Goal: Browse casually

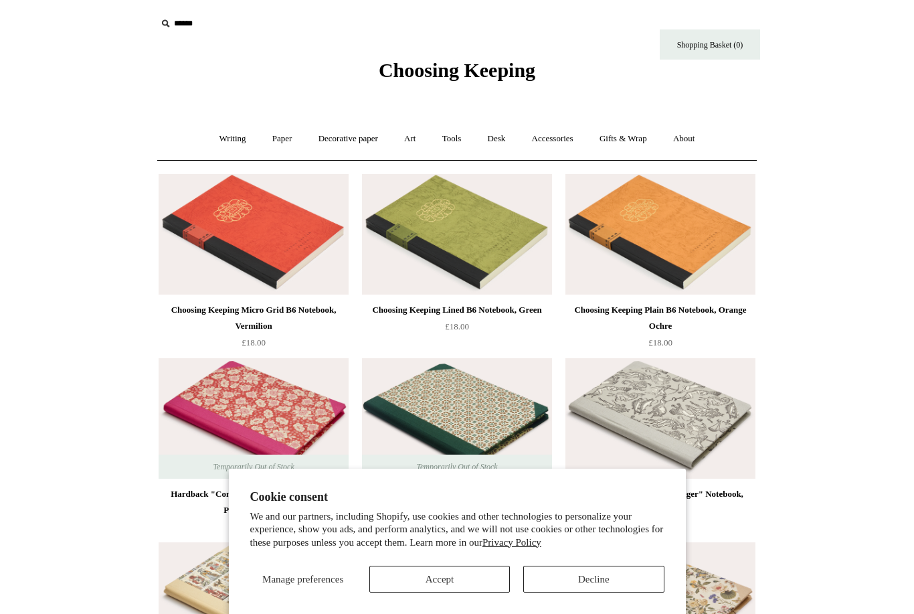
click at [576, 577] on button "Decline" at bounding box center [593, 578] width 141 height 27
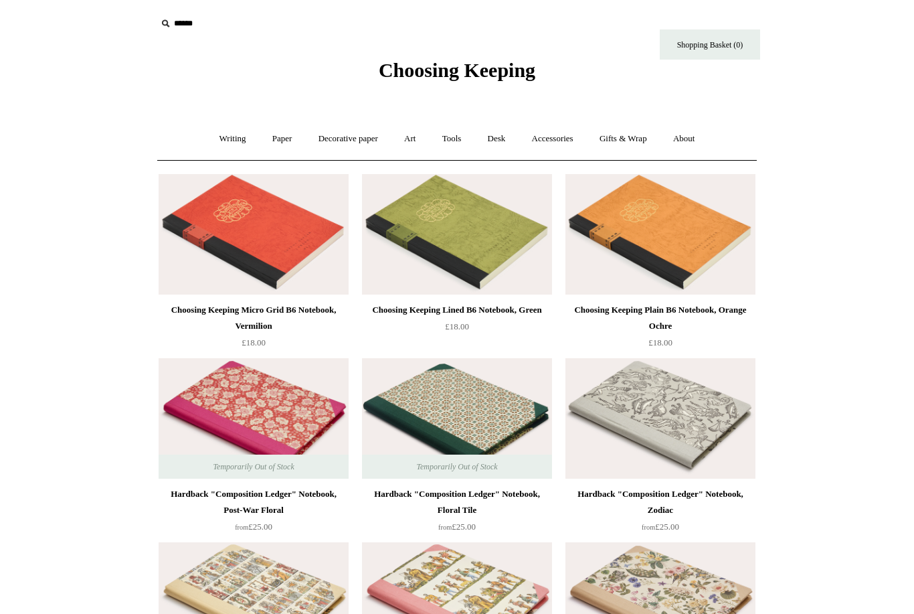
click at [231, 145] on link "Writing +" at bounding box center [232, 138] width 51 height 35
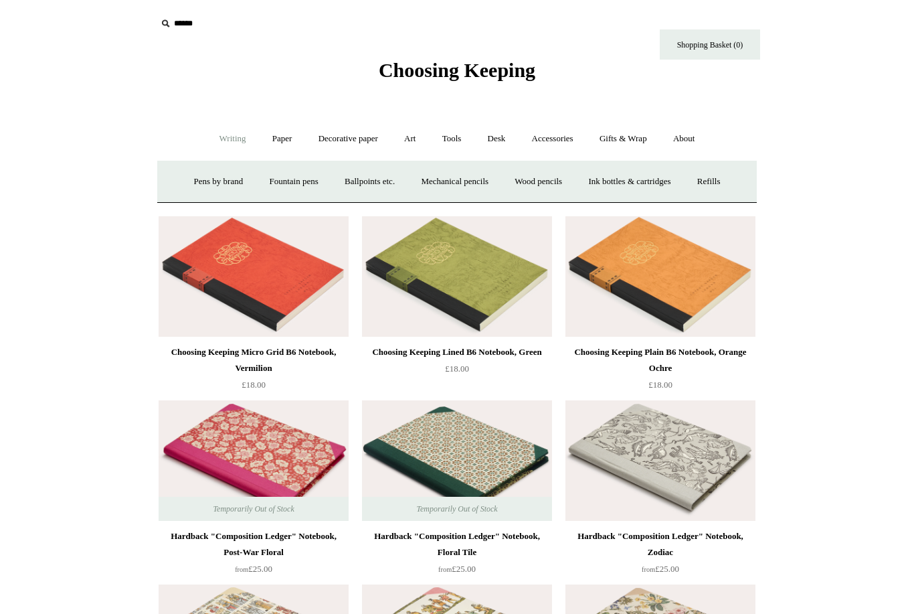
click at [283, 136] on link "Paper +" at bounding box center [282, 138] width 44 height 35
click at [268, 183] on link "Notebooks +" at bounding box center [270, 181] width 62 height 35
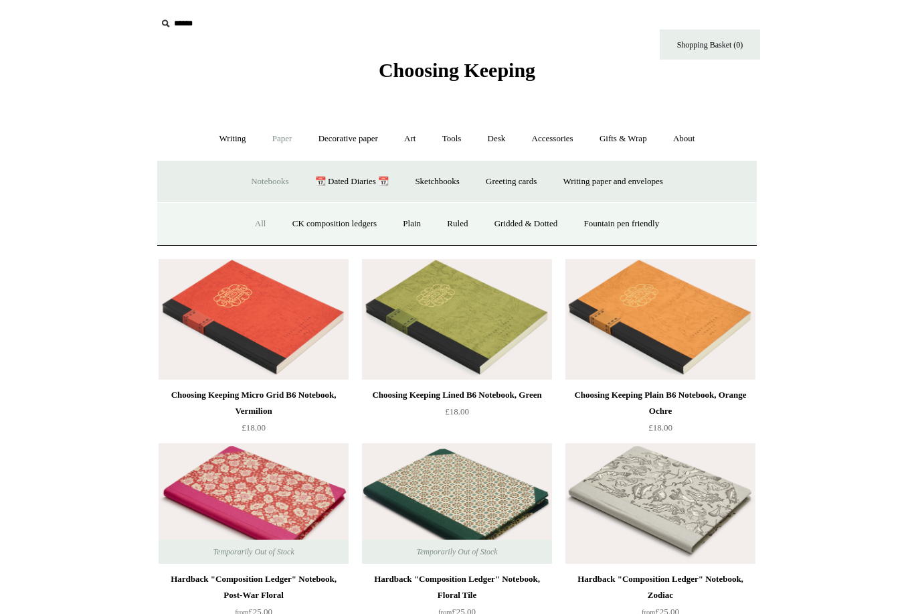
click at [340, 218] on link "CK composition ledgers" at bounding box center [334, 223] width 108 height 35
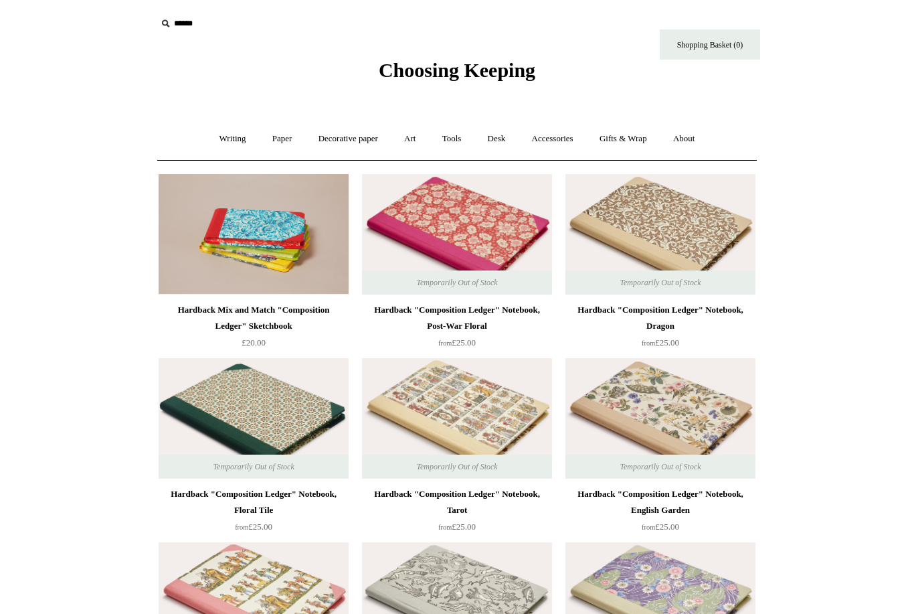
click at [238, 138] on link "Writing +" at bounding box center [232, 138] width 51 height 35
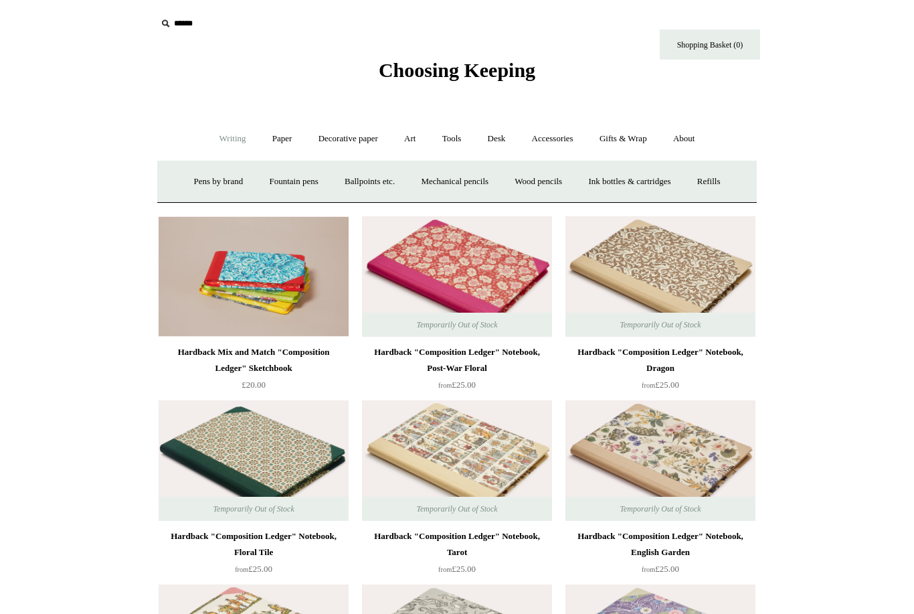
click at [284, 138] on link "Paper +" at bounding box center [282, 138] width 44 height 35
click at [268, 181] on link "Notebooks +" at bounding box center [270, 181] width 62 height 35
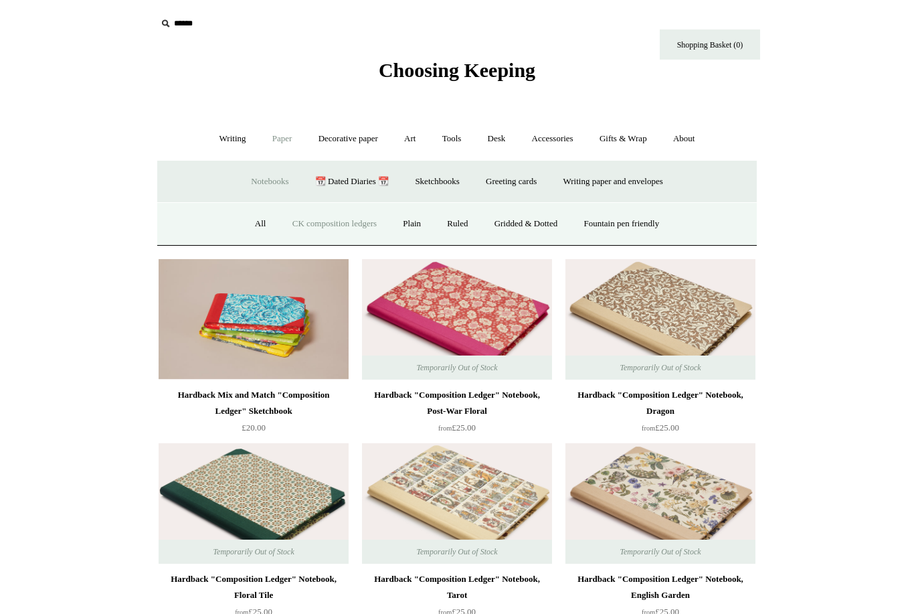
click at [412, 225] on link "Plain" at bounding box center [412, 223] width 42 height 35
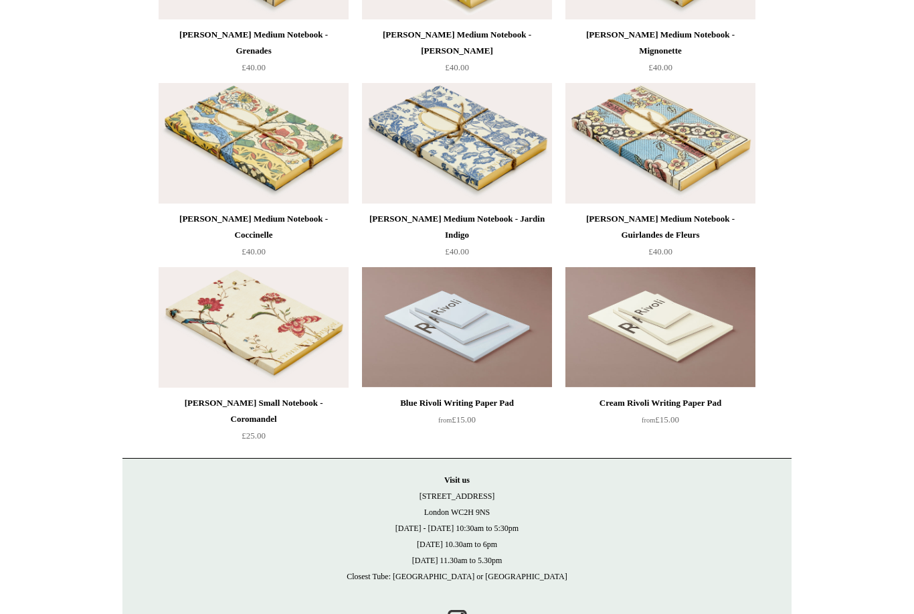
scroll to position [3954, 0]
click at [670, 327] on img at bounding box center [660, 328] width 190 height 120
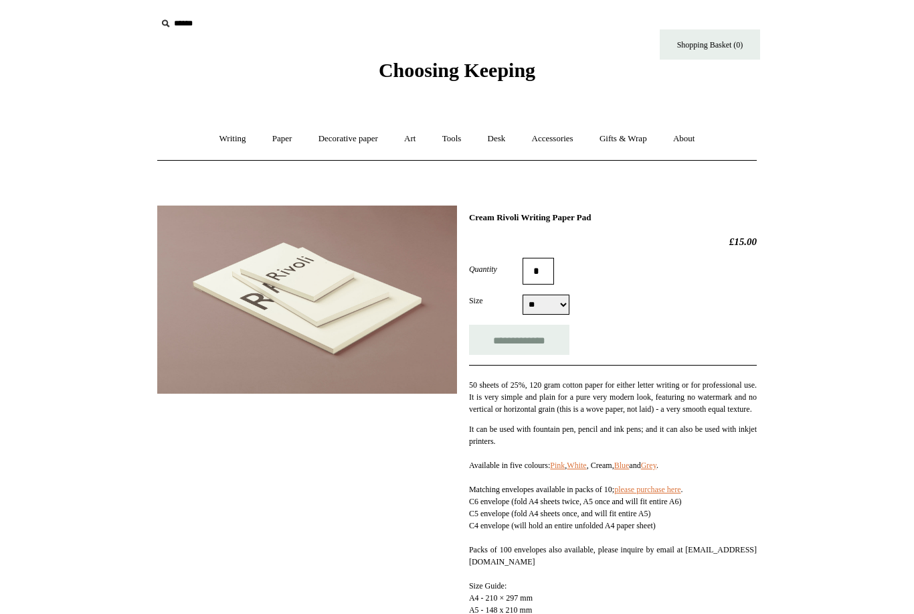
click at [507, 72] on span "Choosing Keeping" at bounding box center [457, 70] width 157 height 22
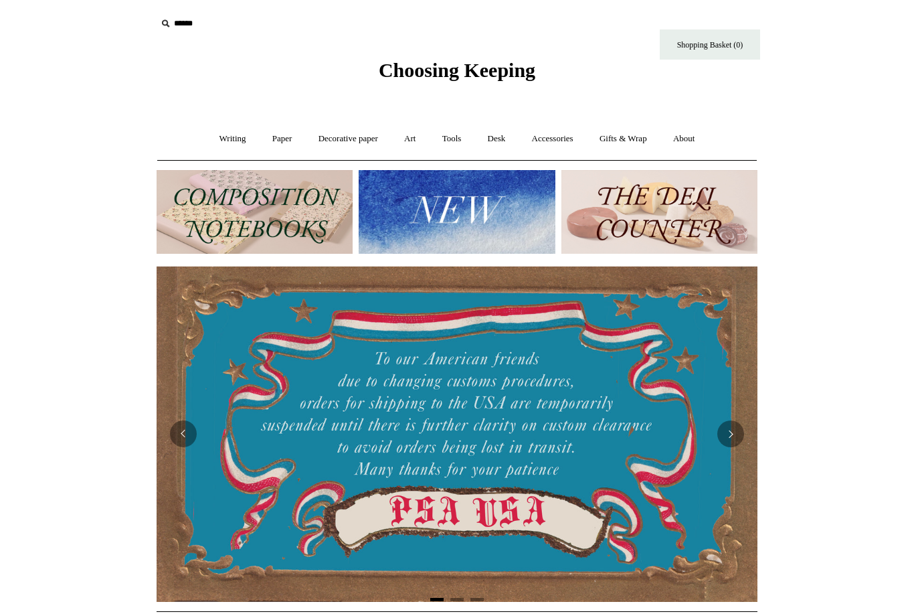
click at [632, 215] on img at bounding box center [659, 212] width 196 height 84
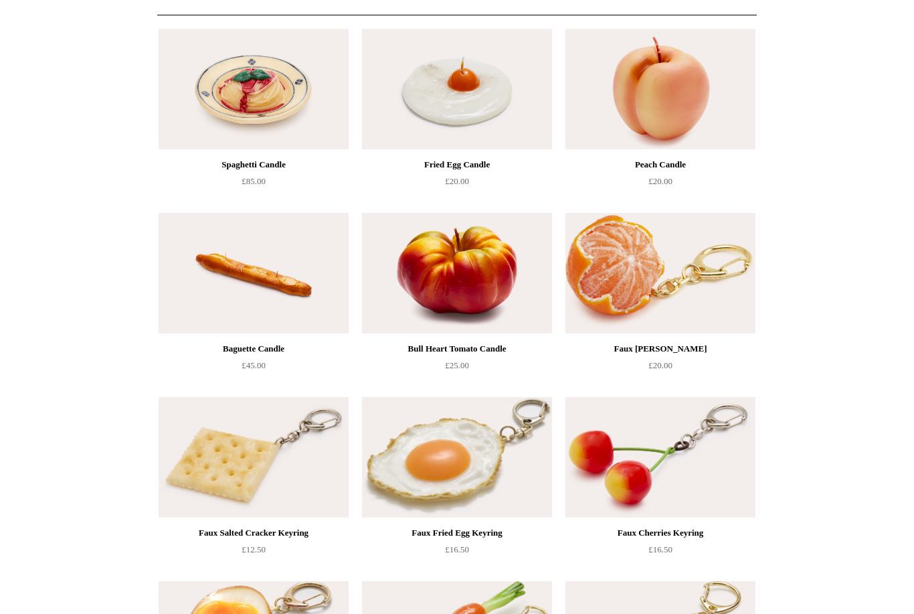
scroll to position [145, 0]
click at [298, 90] on img at bounding box center [254, 89] width 190 height 120
